Goal: Obtain resource: Obtain resource

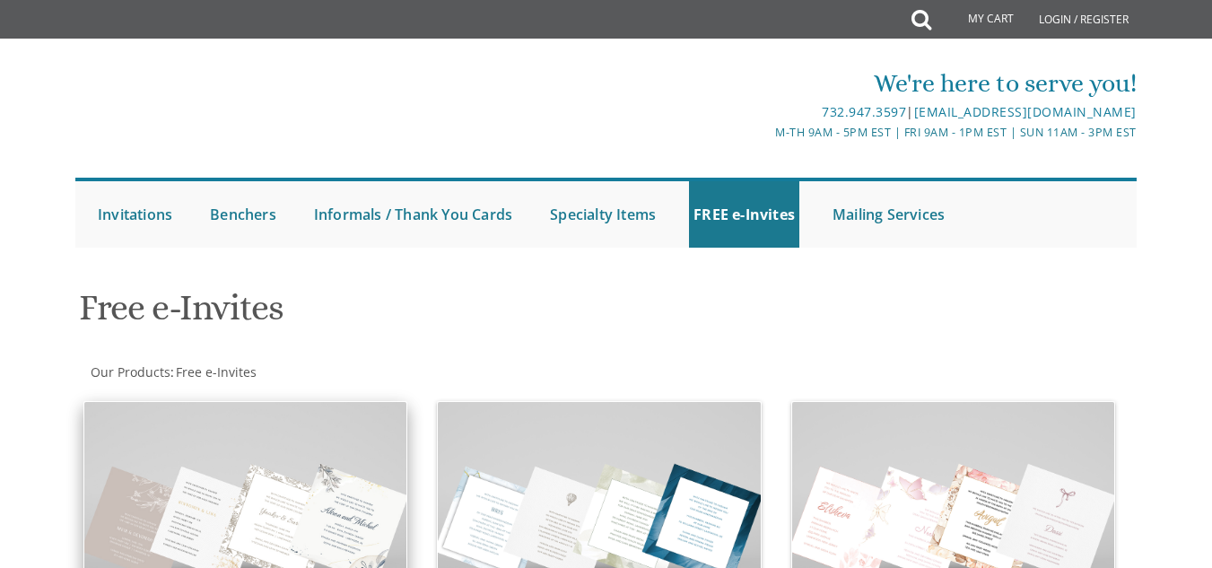
click at [284, 405] on img at bounding box center [245, 522] width 322 height 241
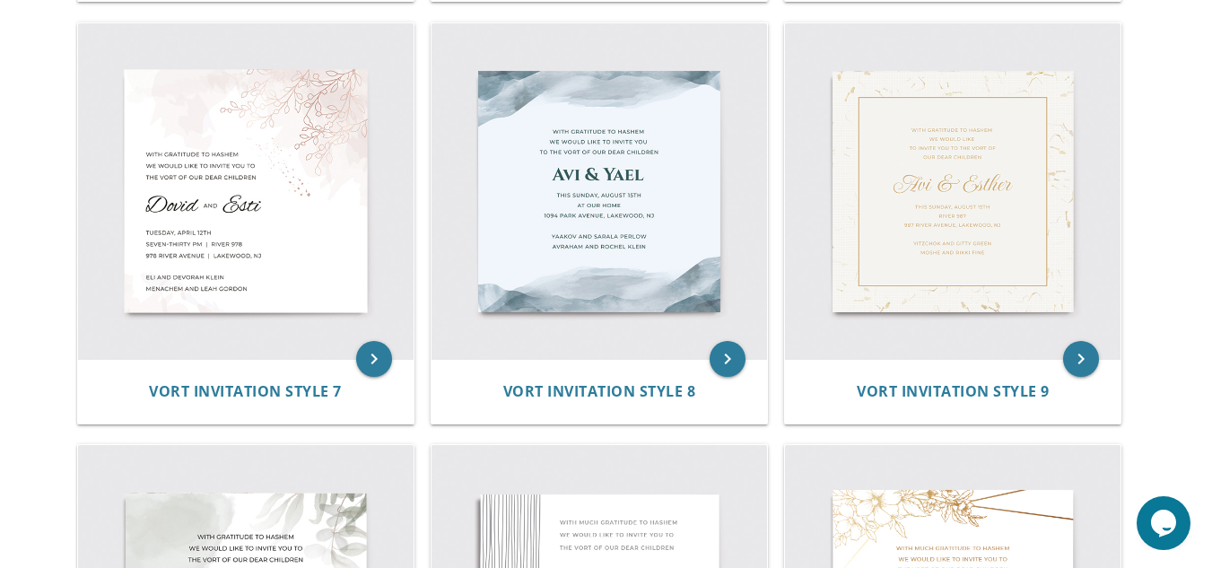
scroll to position [1250, 0]
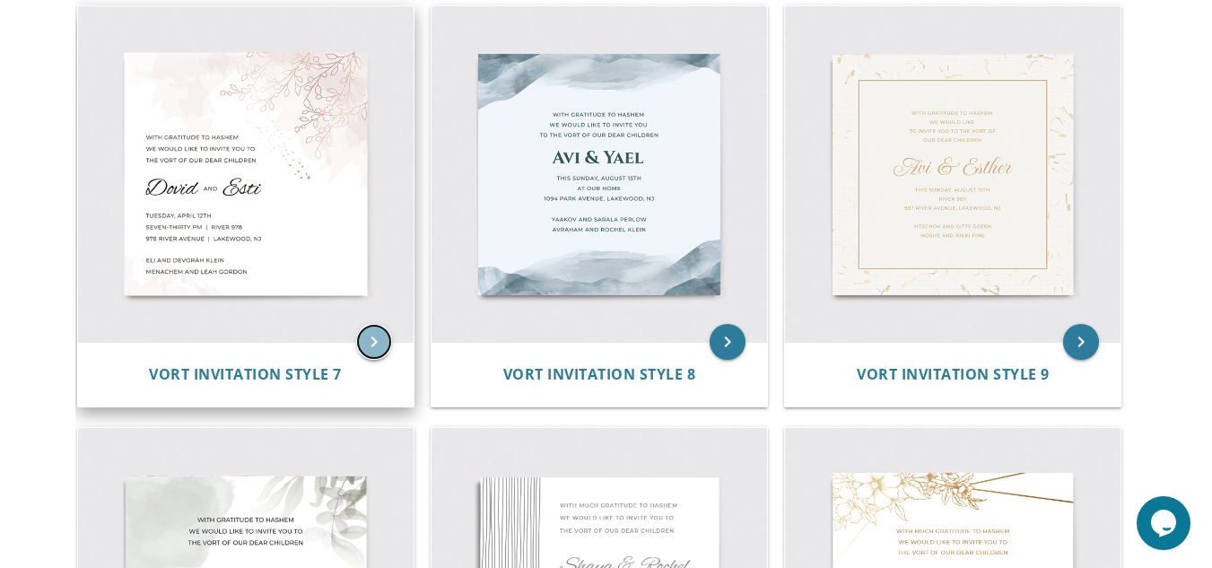
click at [365, 330] on icon "keyboard_arrow_right" at bounding box center [374, 342] width 36 height 36
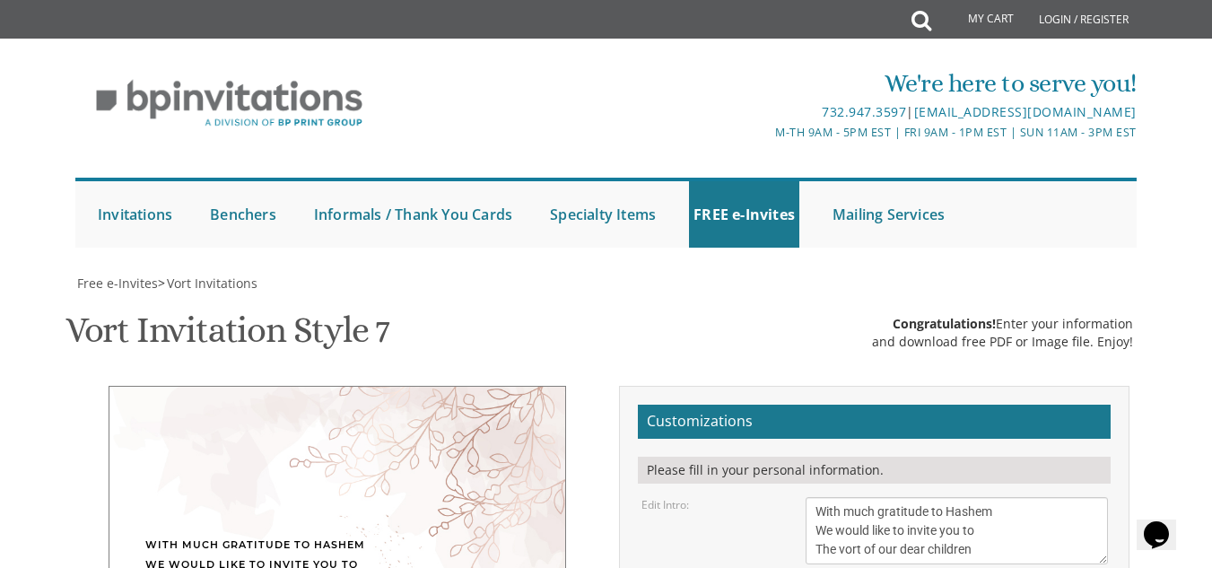
scroll to position [424, 0]
type textarea "D"
type textarea "Zev"
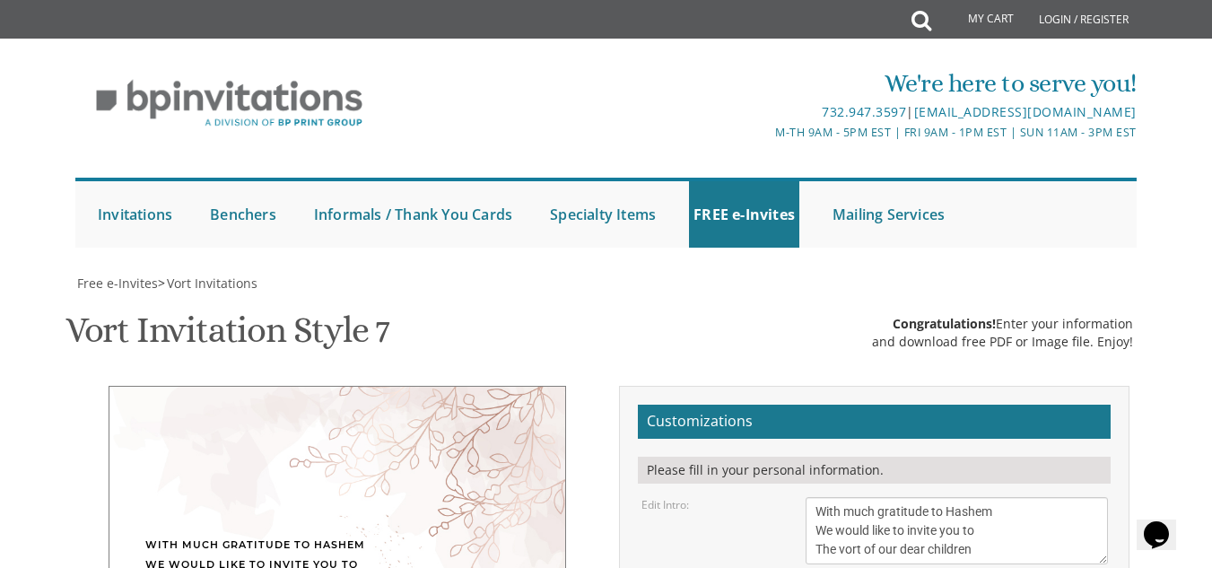
type textarea "Zev & Sarala"
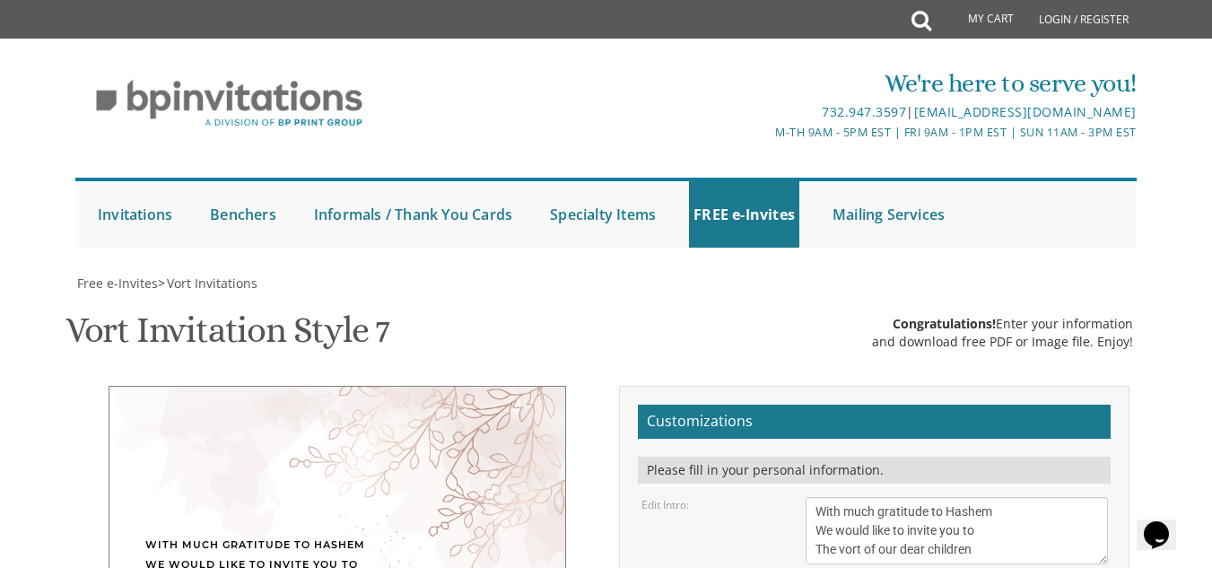
type textarea "Thursday, October 9th Seven-thirty PM | River 978 978 River Avenue |"
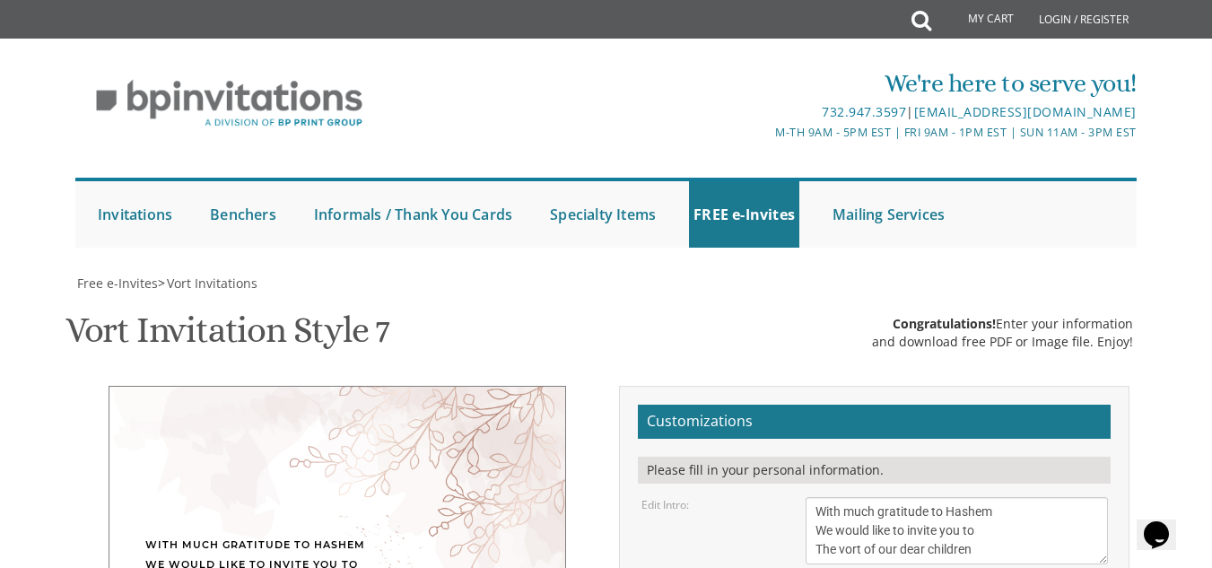
type textarea "Nachum and Tova Salb Akiva and Chumi Goldberger"
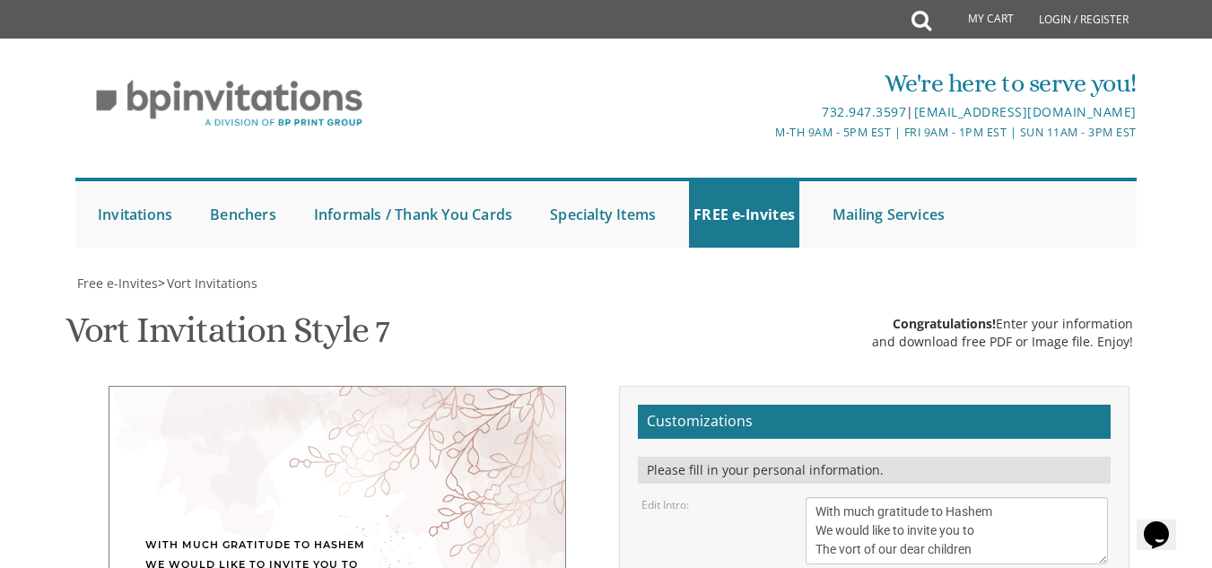
select select "50px"
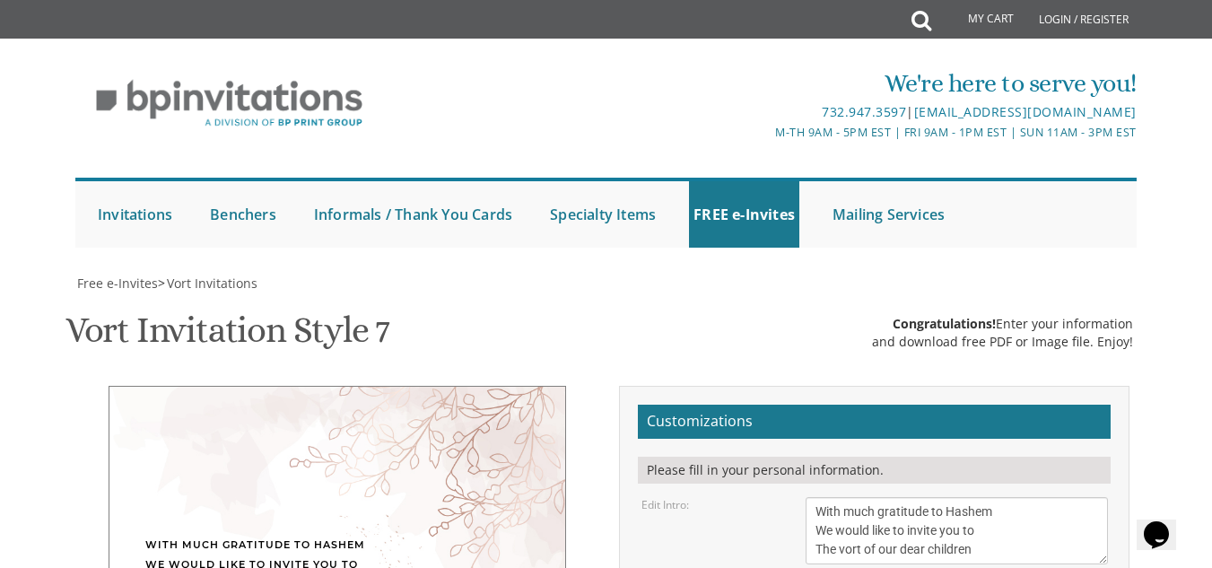
type textarea "Gershon and Leah cohen Tzvi and Chaya Friedman"
type textarea "Thursday, October 9th Seven-thirty PM | River 978 978 River Avenue | Lakewood, …"
type textarea "R' Nachum and Tova Salb Akiva and Chumi Goldberger"
click at [873, 497] on textarea "With much gratitude to Hashem We would like to invite you to The vort of our de…" at bounding box center [956, 530] width 301 height 67
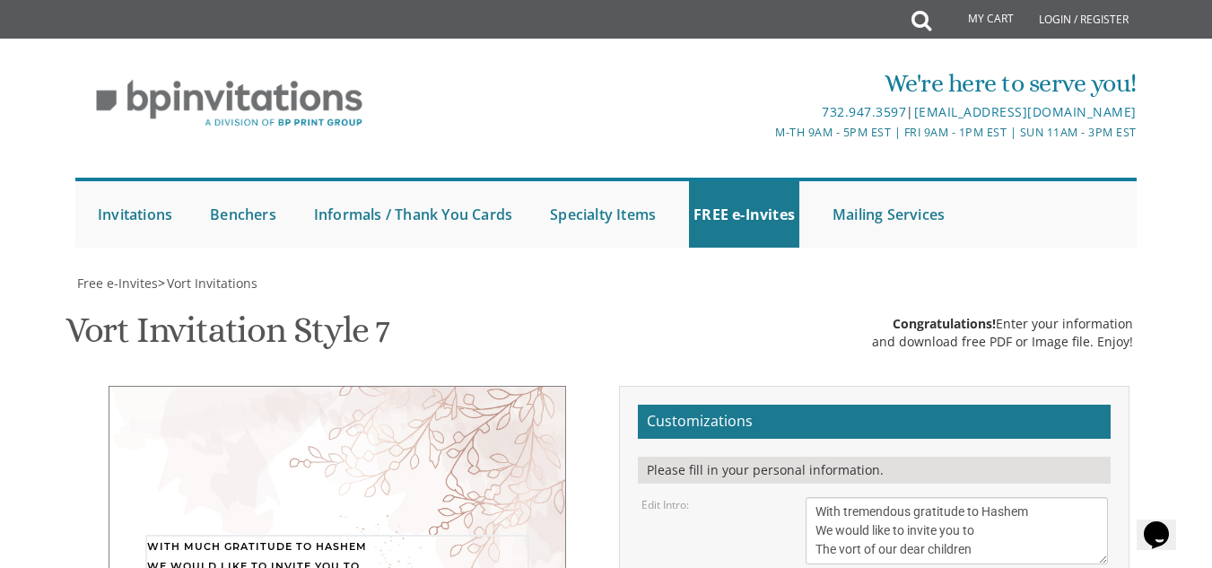
type textarea "With tremendous gratitude to Hashem We would like to invite you to The vort of …"
type textarea "Nachum and Tova Salb Akiva and Chumi Goldberger"
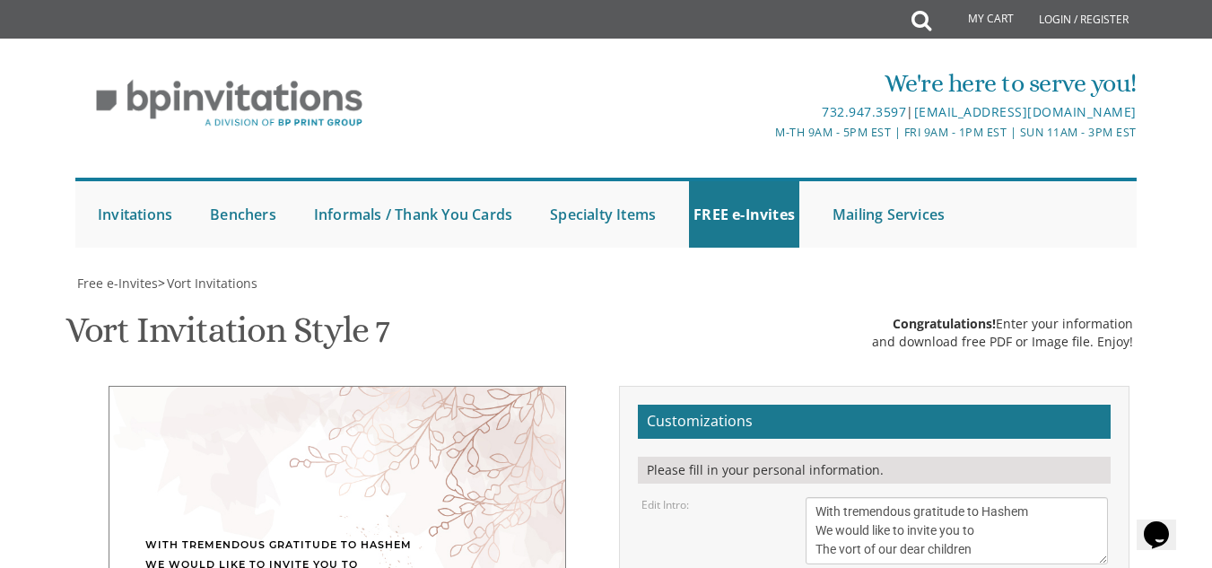
paste textarea "|"
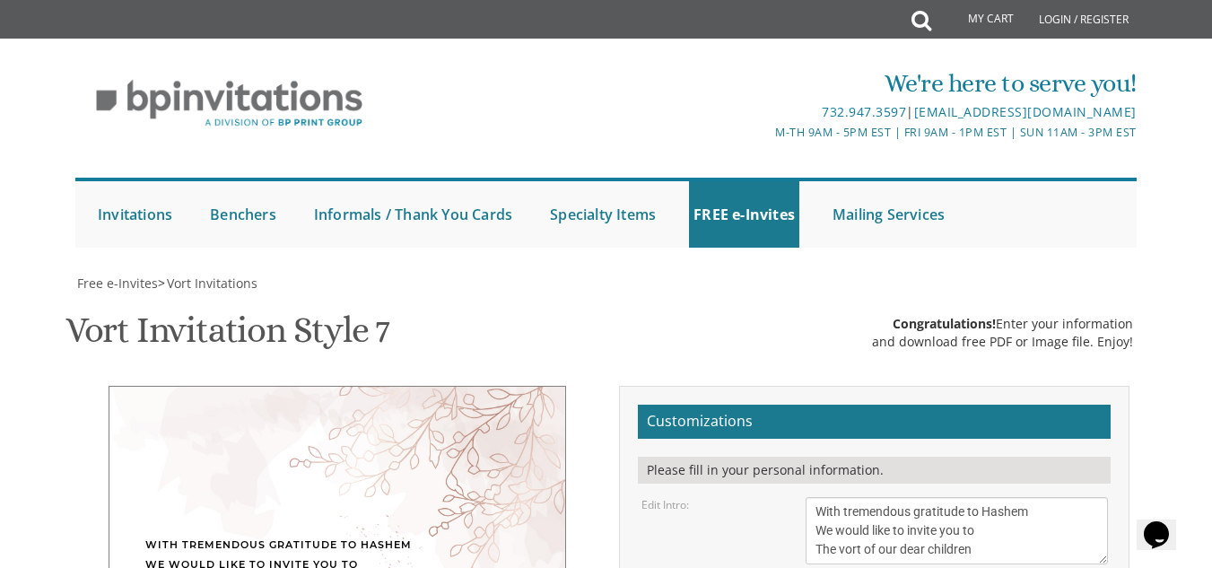
scroll to position [19, 0]
paste textarea "|"
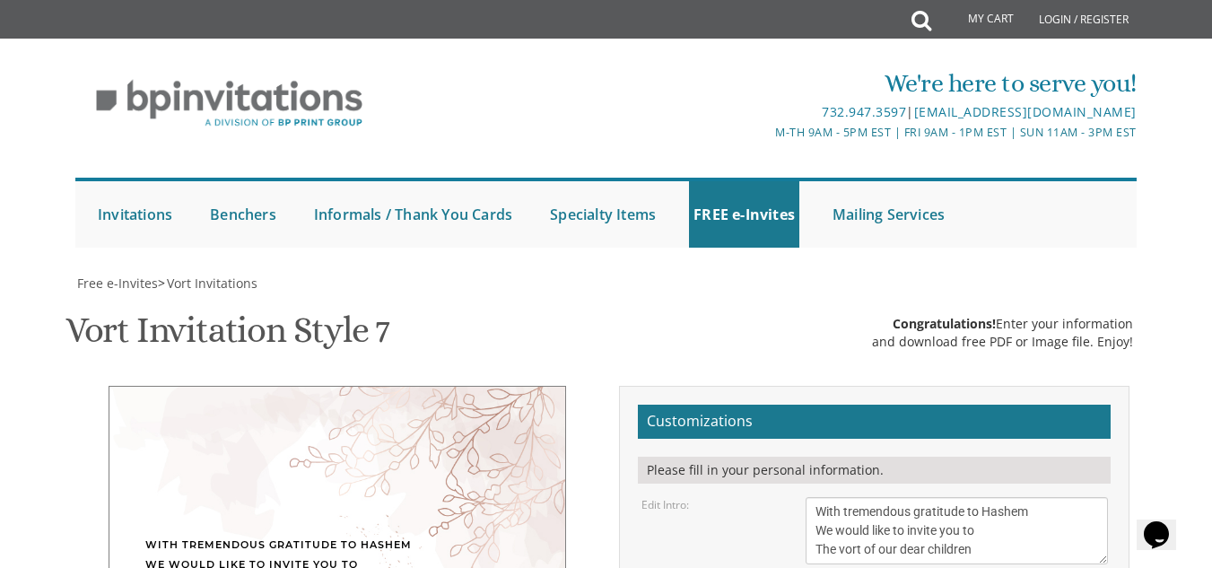
type textarea "יז תשרי | חול המועד סוכות Thursday, October 9th | 5 PM Khal Bnei Torah 56 River…"
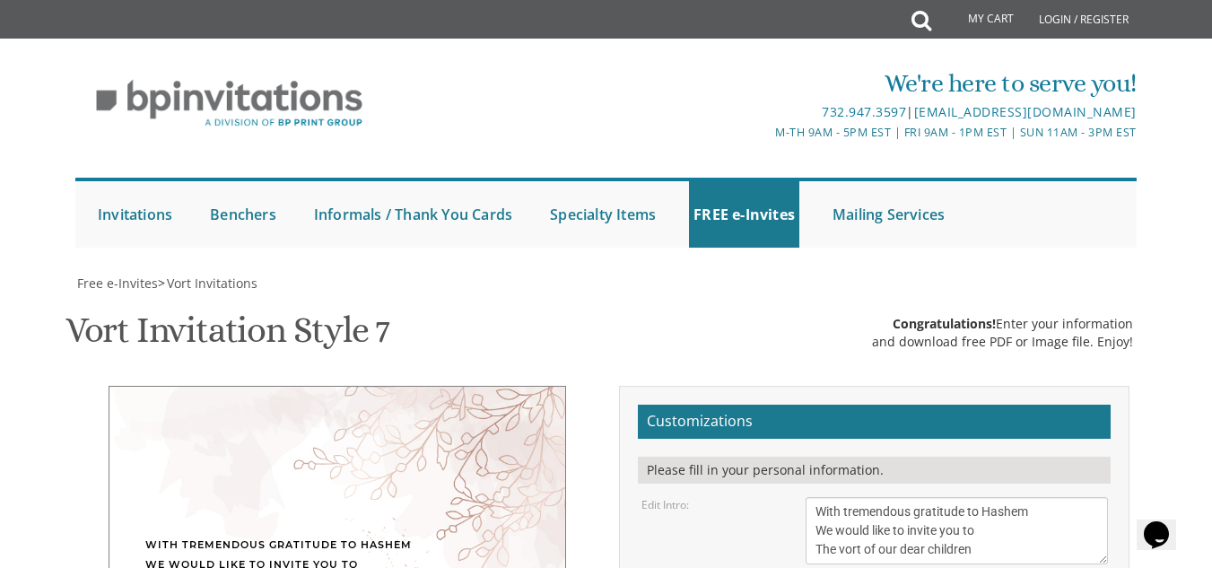
type input "m"
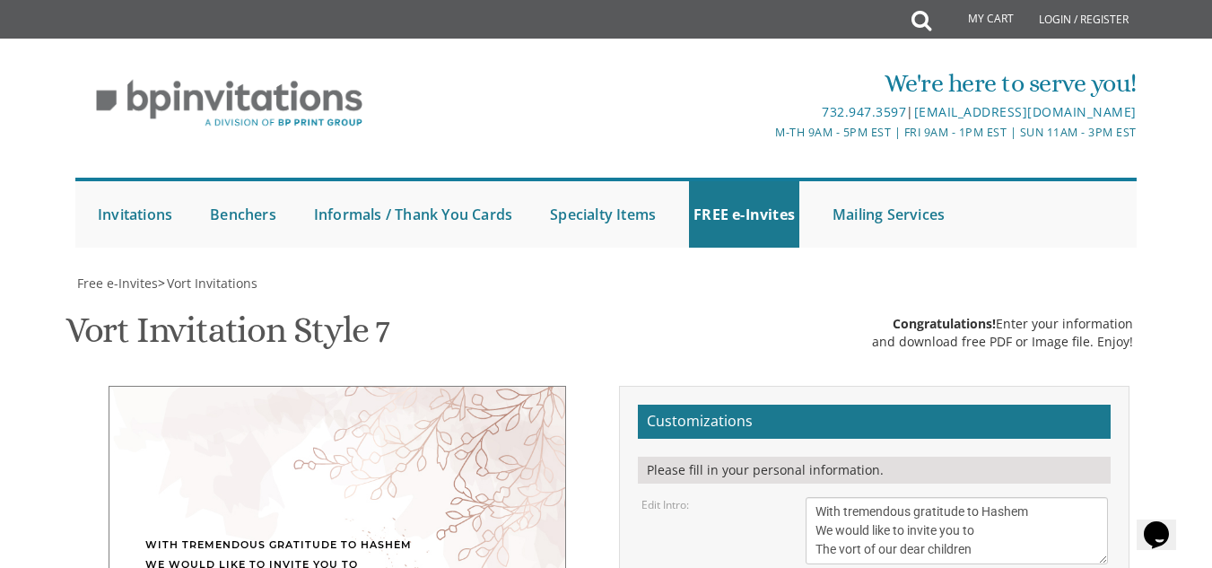
type input "m"
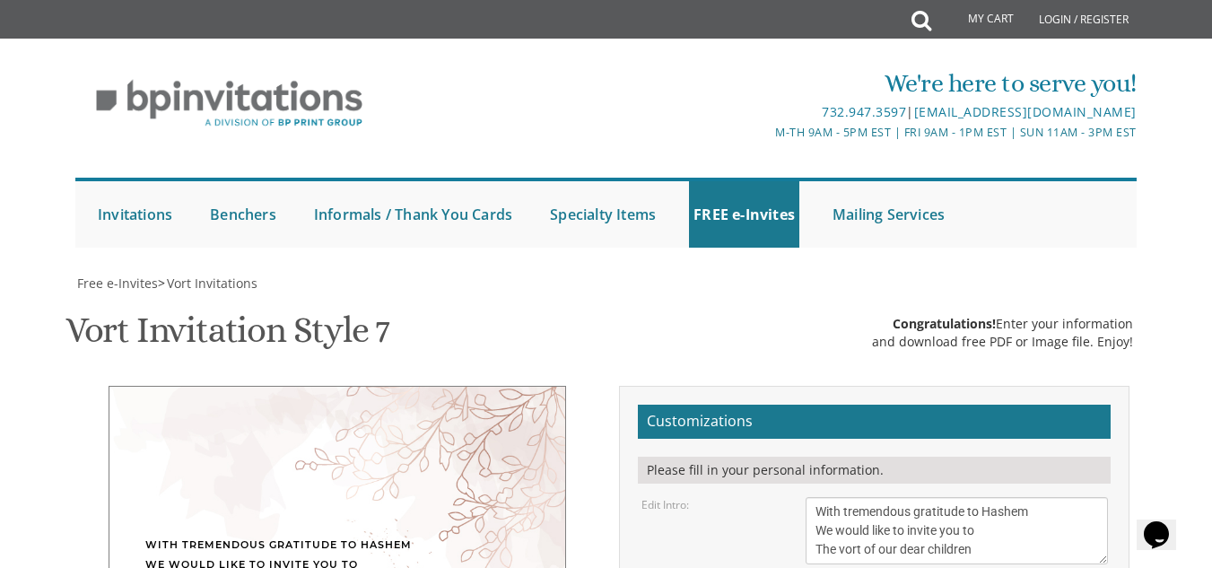
type textarea "חול המועד סוכות Thursday, October 9th | 5-8 PM Khal Bnei Torah 62 Riverglen Dri…"
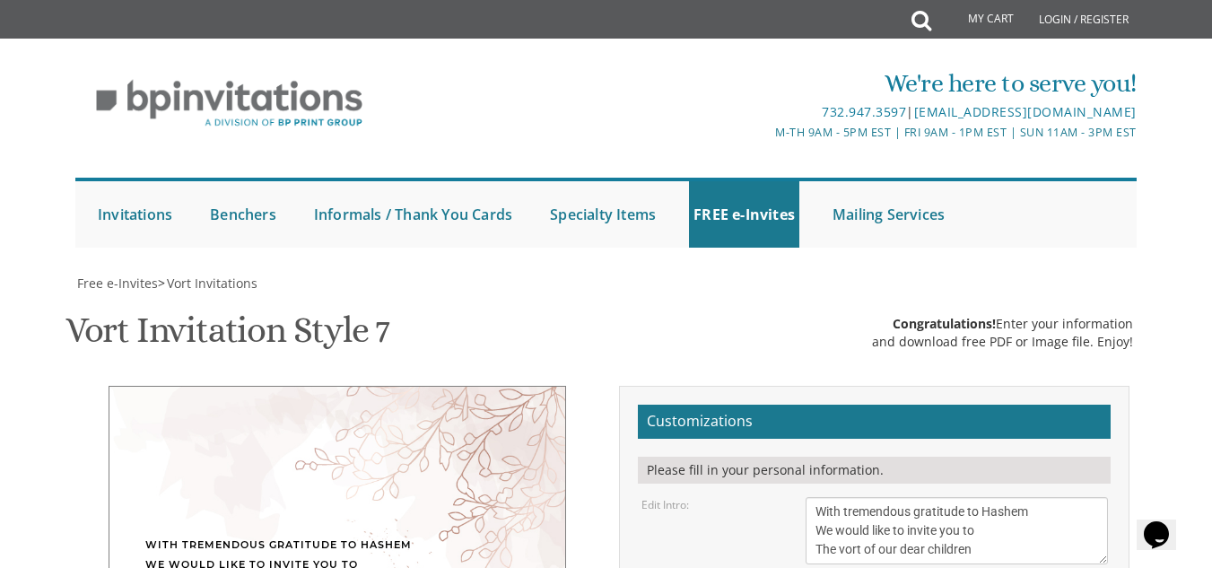
select select "50px"
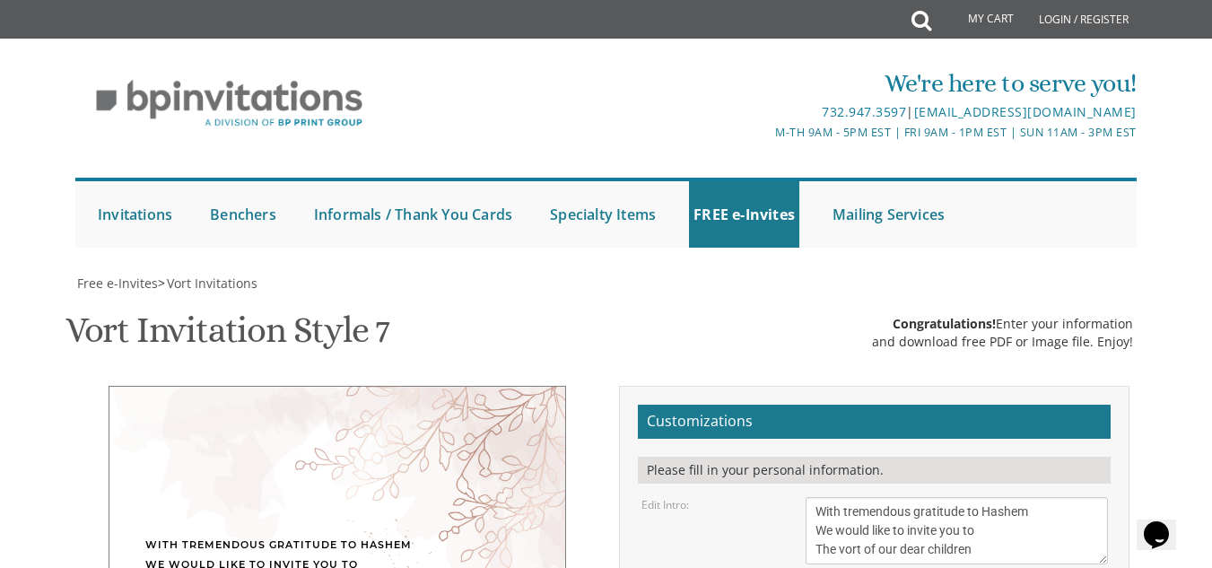
scroll to position [19, 0]
type textarea "חול המועד סוכות Thursday, October 9th | 5-8 PM Khal Bnei Torah 62 Riverglen Dri…"
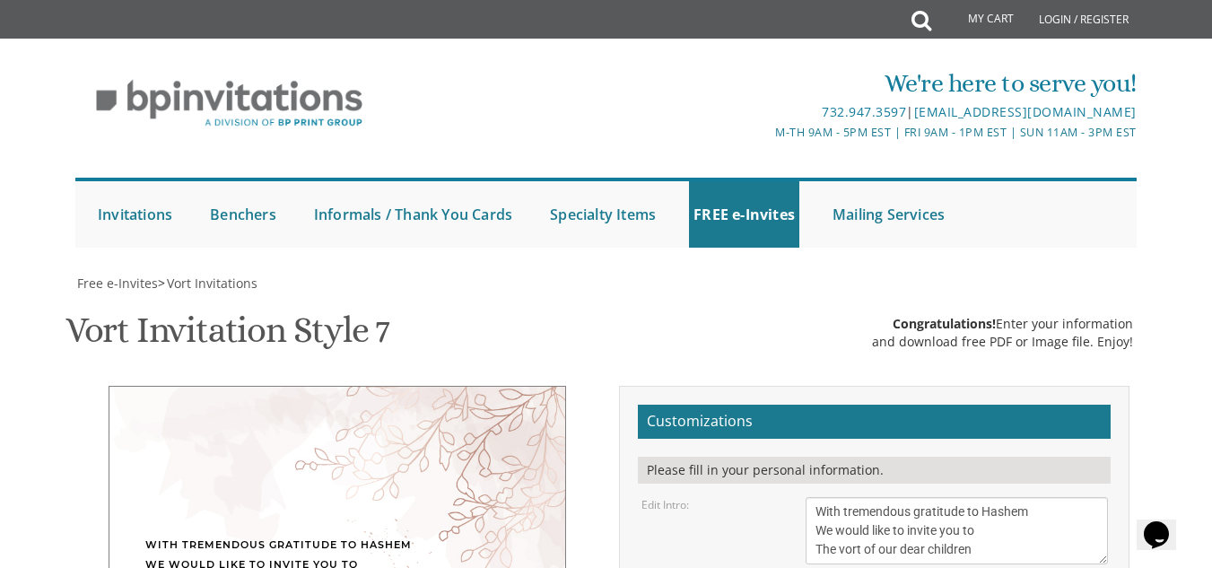
scroll to position [431, 0]
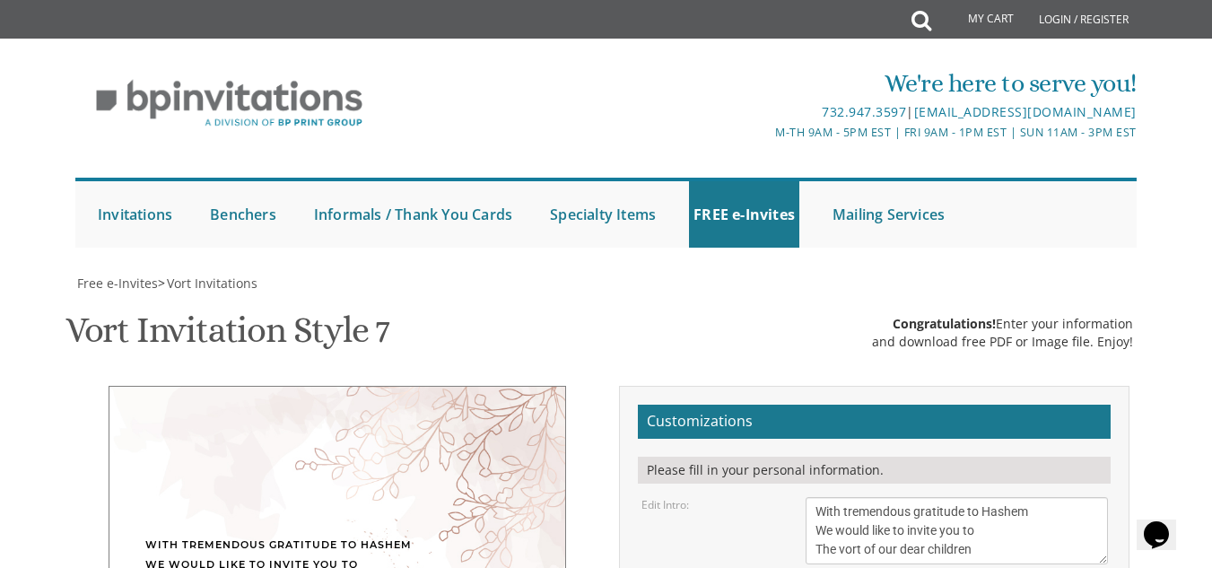
type textarea "Nachum and Tova Salb Akiva and Chumi Goldberger"
type input "aandcg@gmail.com"
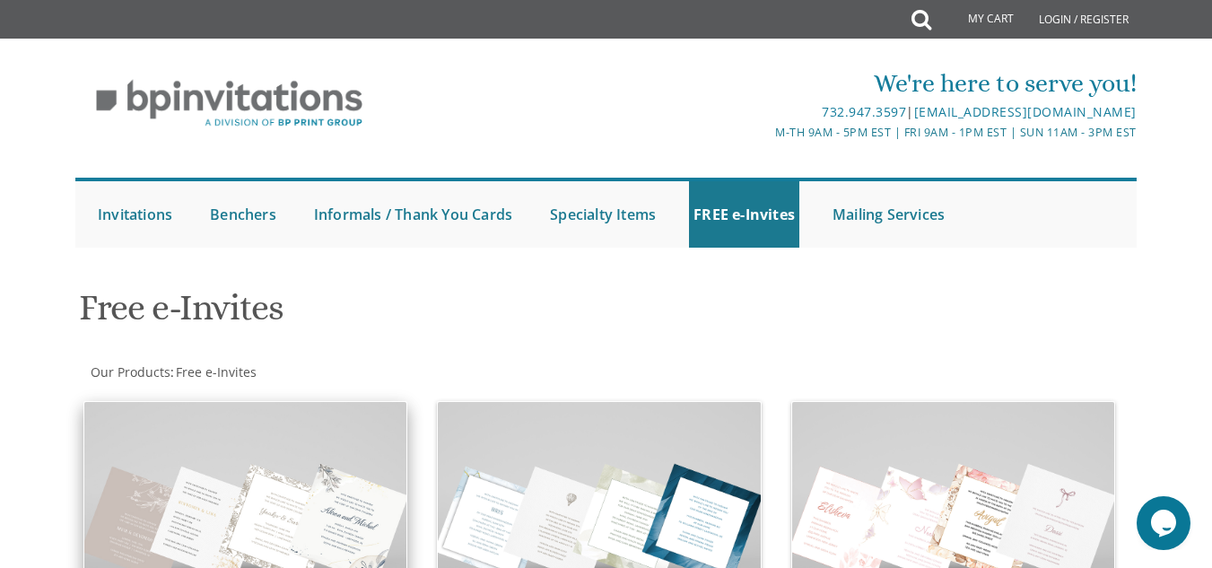
click at [311, 456] on img at bounding box center [245, 522] width 322 height 241
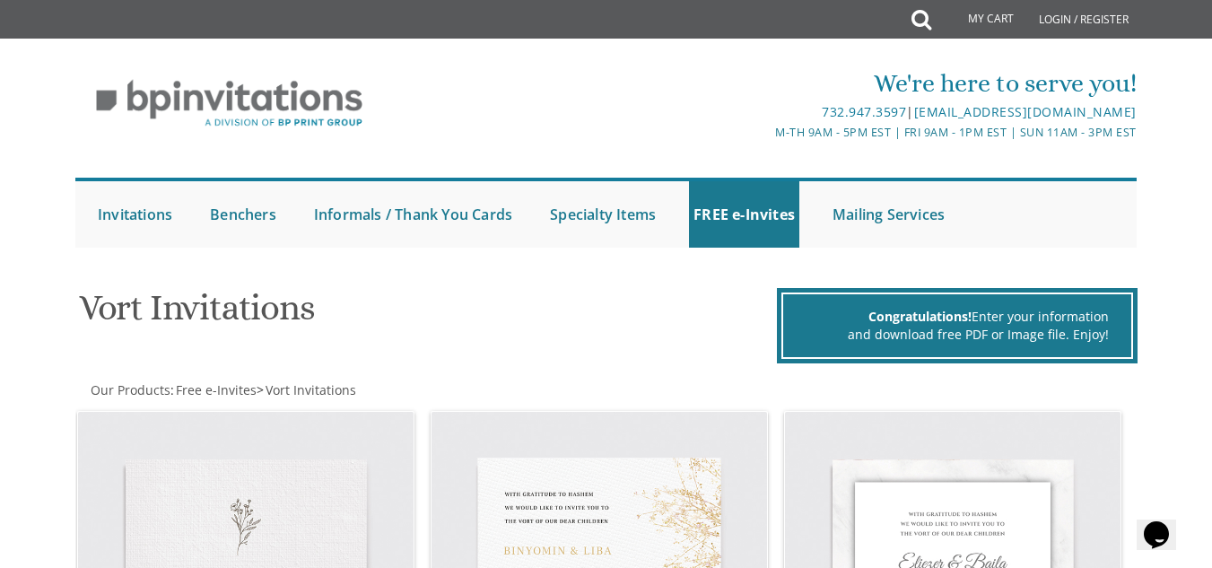
click at [835, 269] on div at bounding box center [606, 266] width 1091 height 18
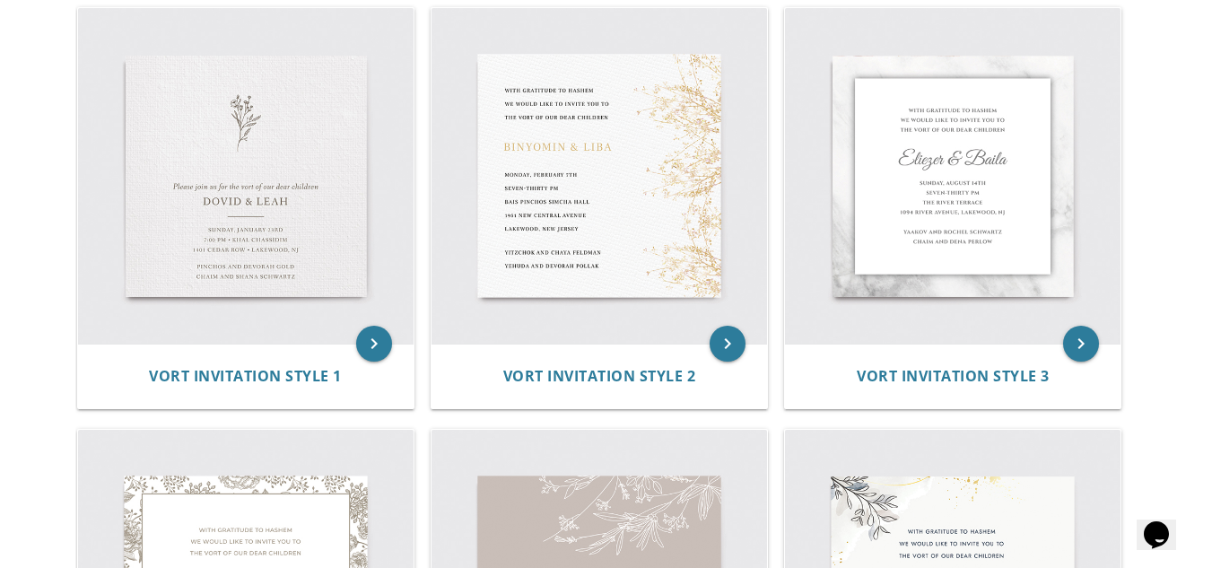
scroll to position [419, 0]
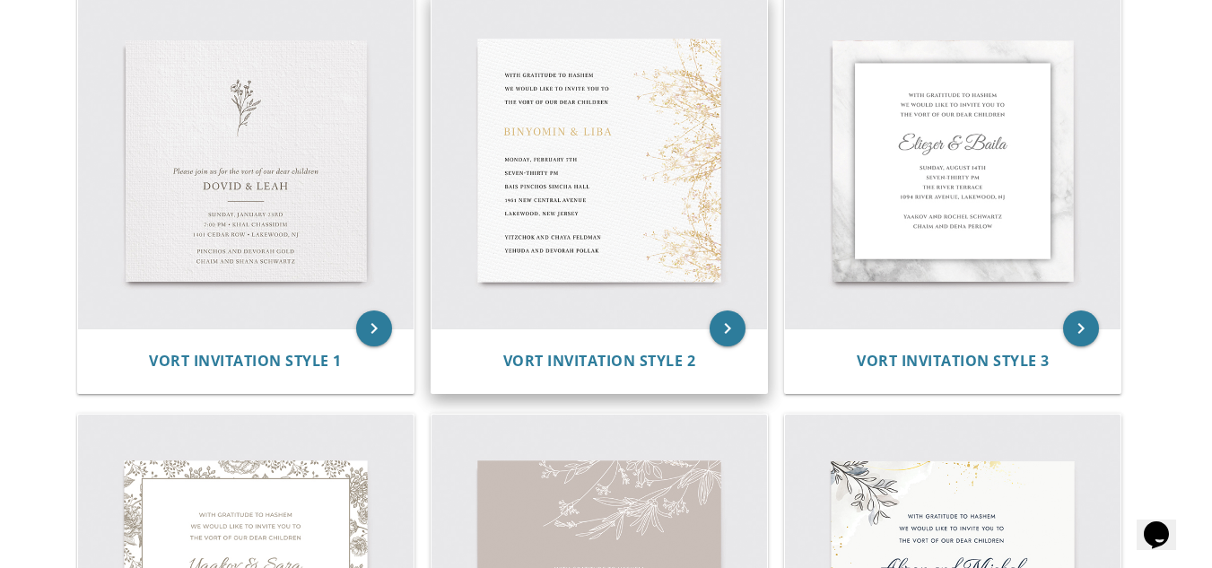
click at [584, 150] on img at bounding box center [598, 160] width 335 height 335
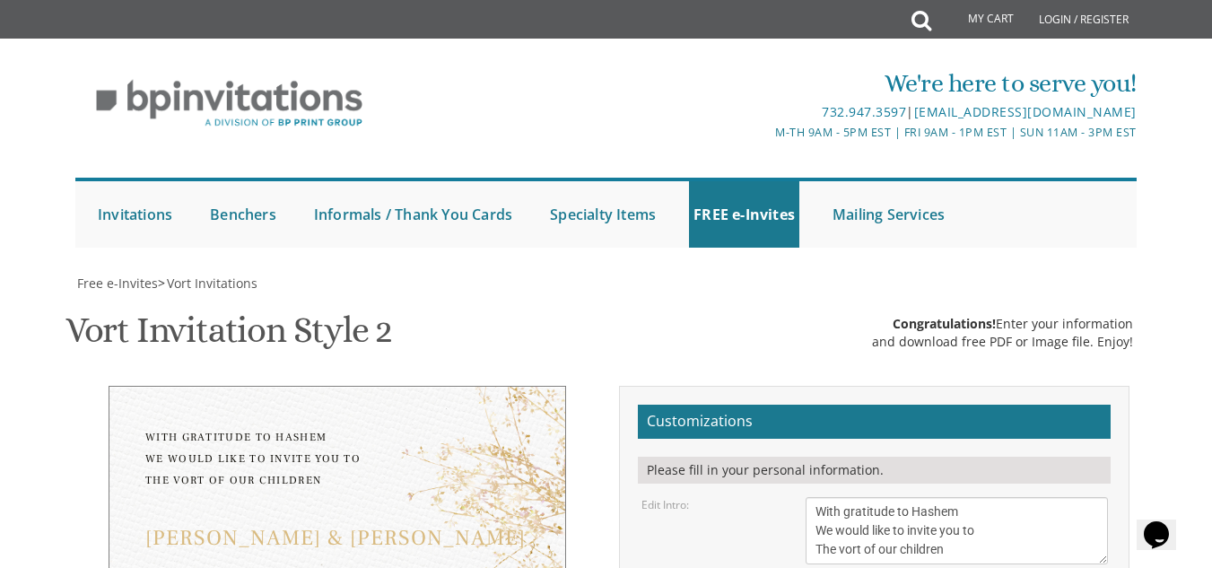
scroll to position [359, 0]
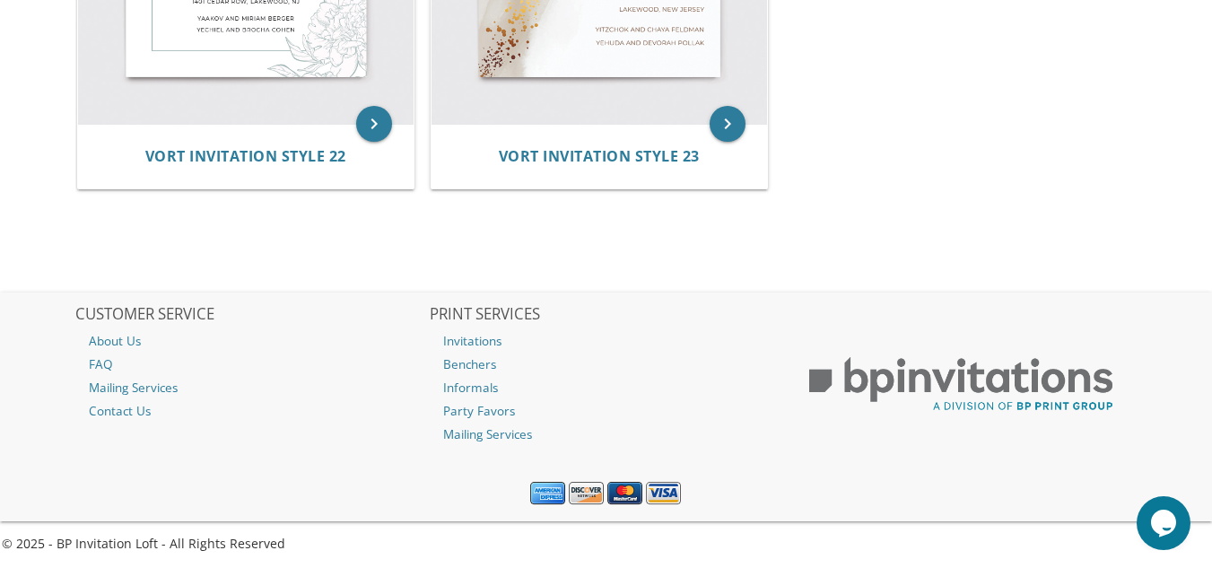
scroll to position [3581, 0]
